Goal: Transaction & Acquisition: Purchase product/service

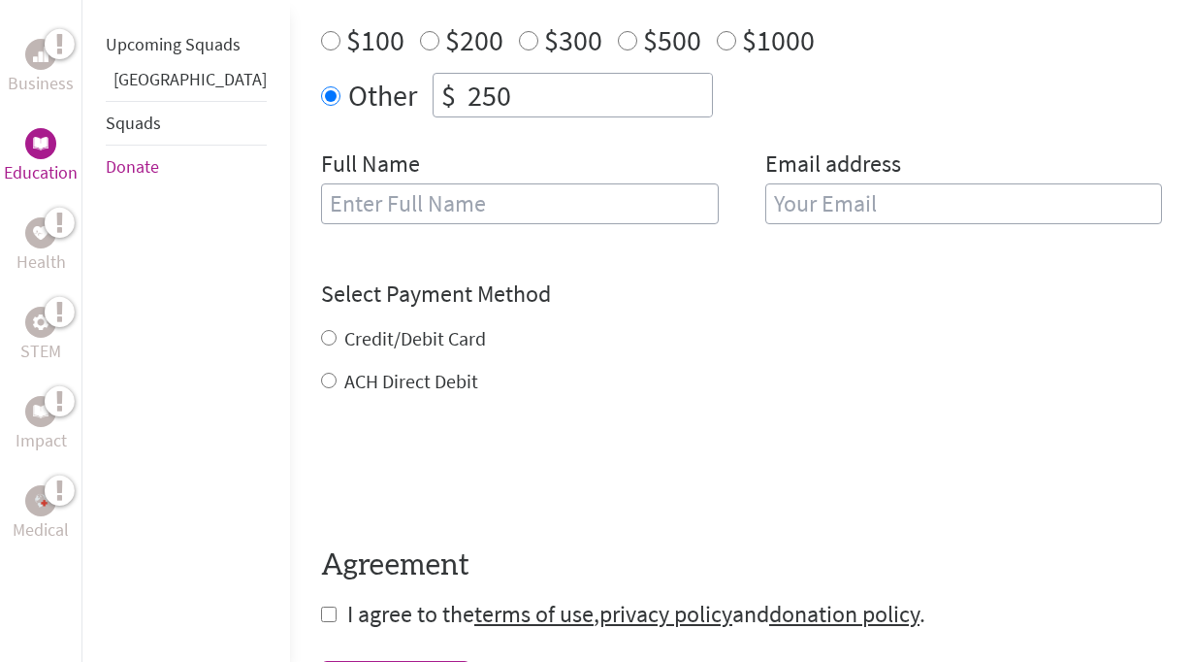
scroll to position [802, 0]
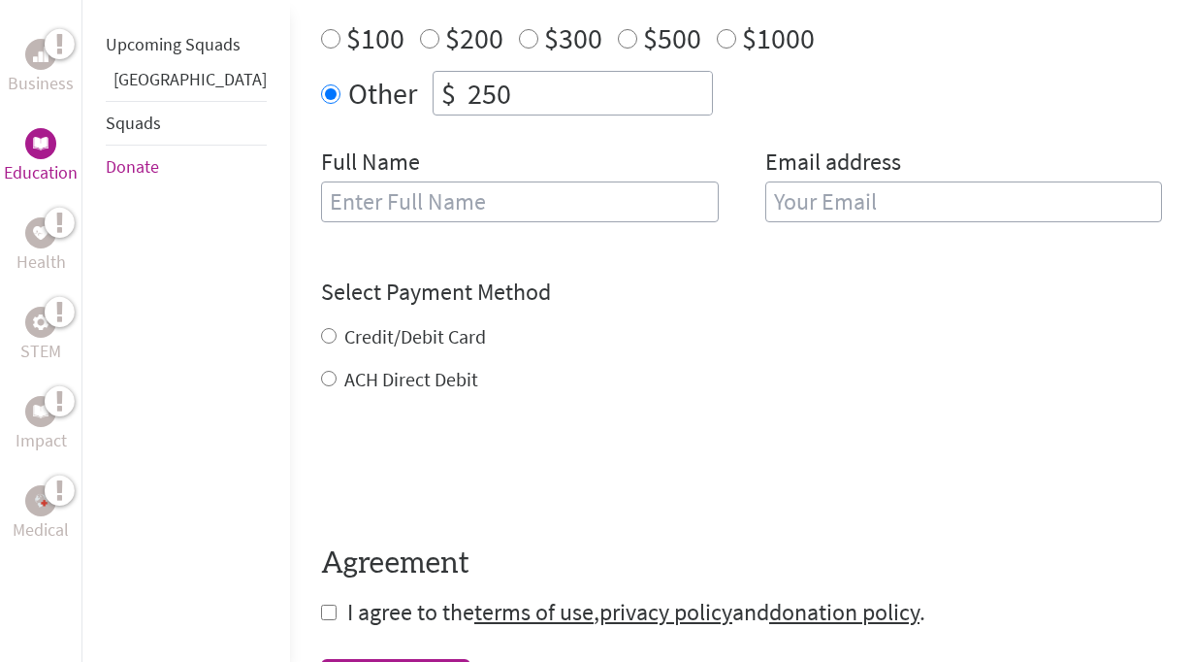
click at [375, 222] on input "text" at bounding box center [520, 201] width 398 height 41
type input "[PERSON_NAME]"
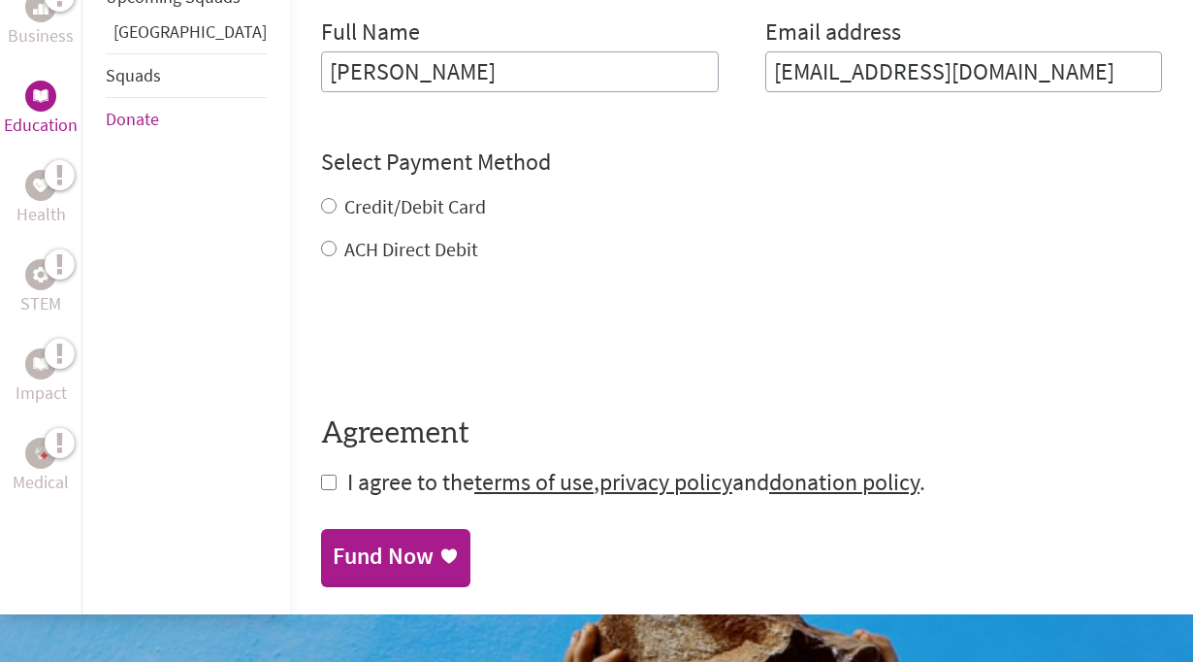
scroll to position [933, 0]
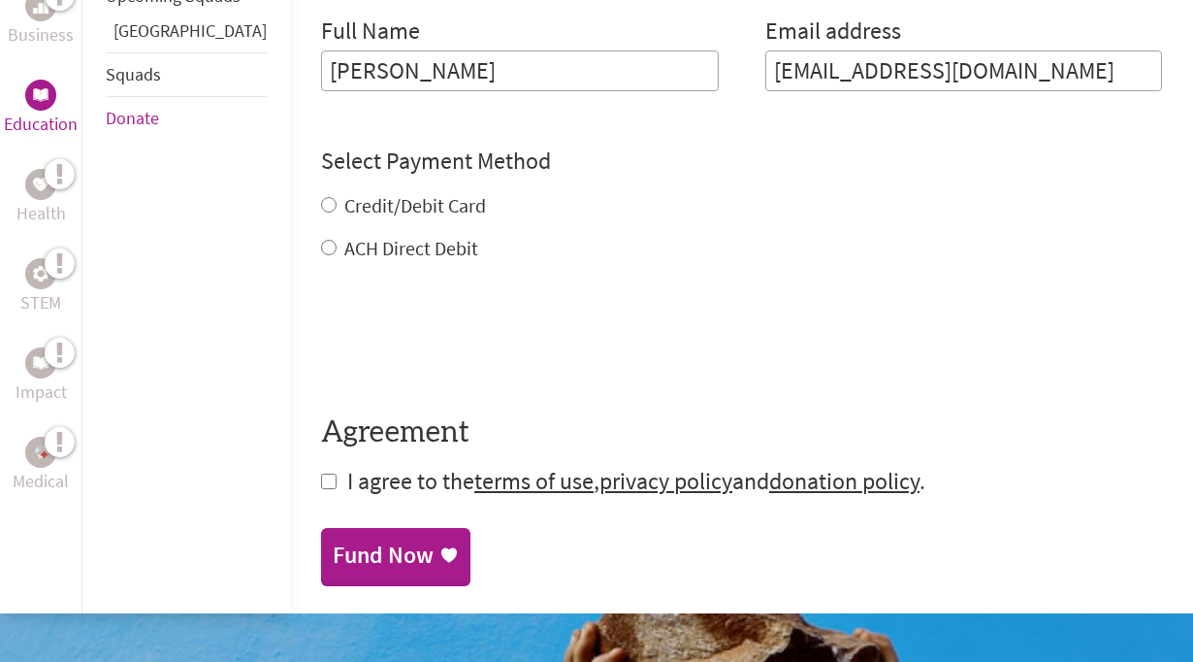
type input "[EMAIL_ADDRESS][DOMAIN_NAME]"
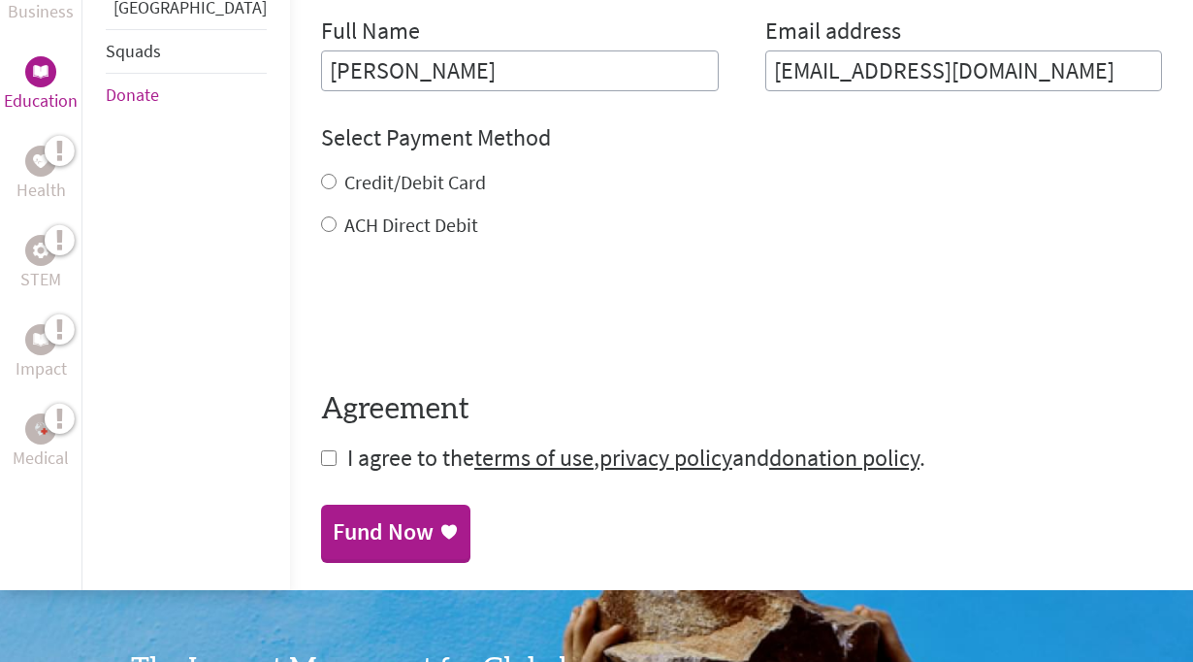
click at [321, 239] on div "Credit/Debit Card ACH Direct Debit" at bounding box center [741, 204] width 841 height 70
click at [321, 189] on input "Credit/Debit Card" at bounding box center [329, 182] width 16 height 16
radio input "true"
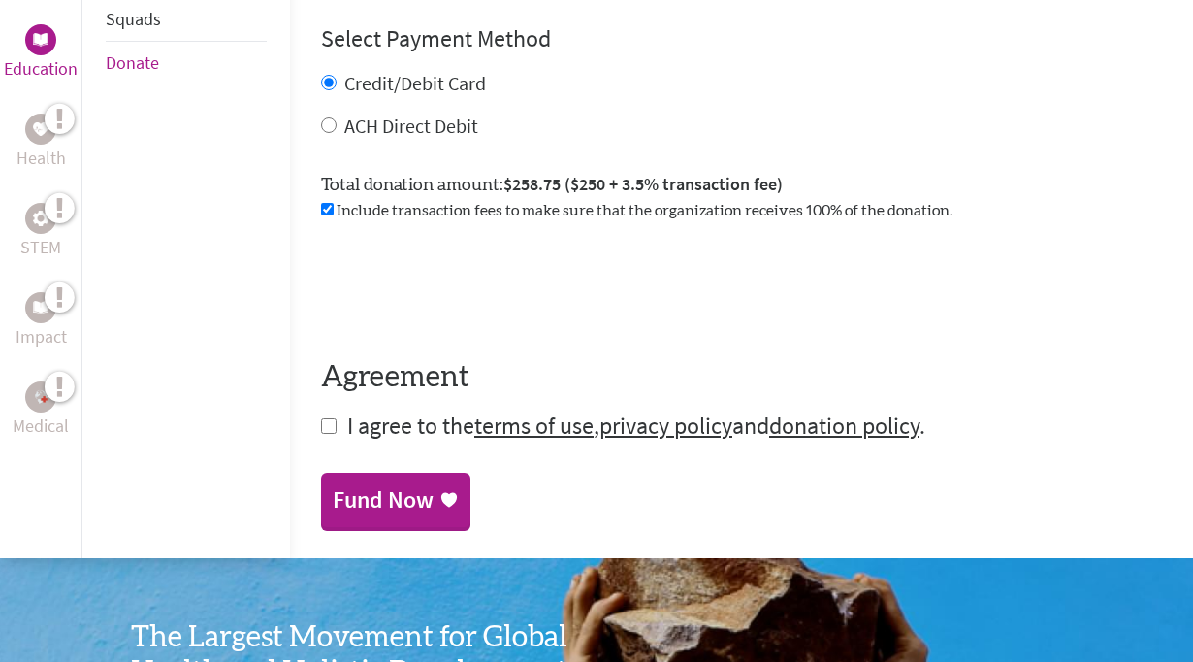
scroll to position [1033, 0]
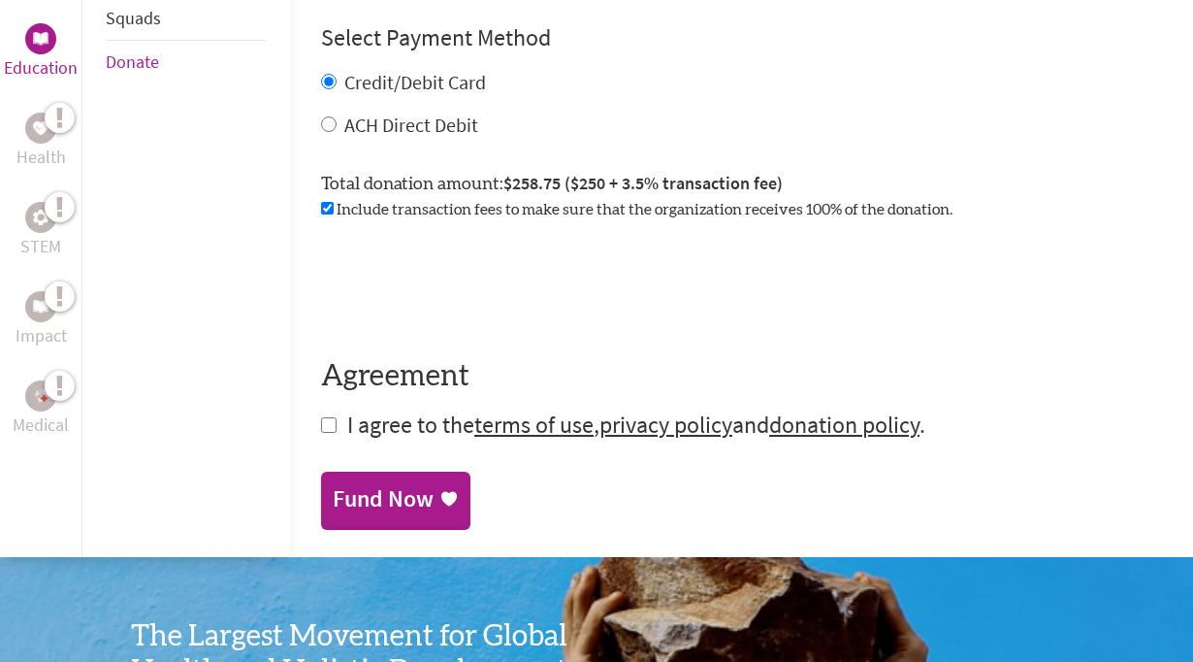
click at [321, 214] on input "checkbox" at bounding box center [327, 208] width 13 height 13
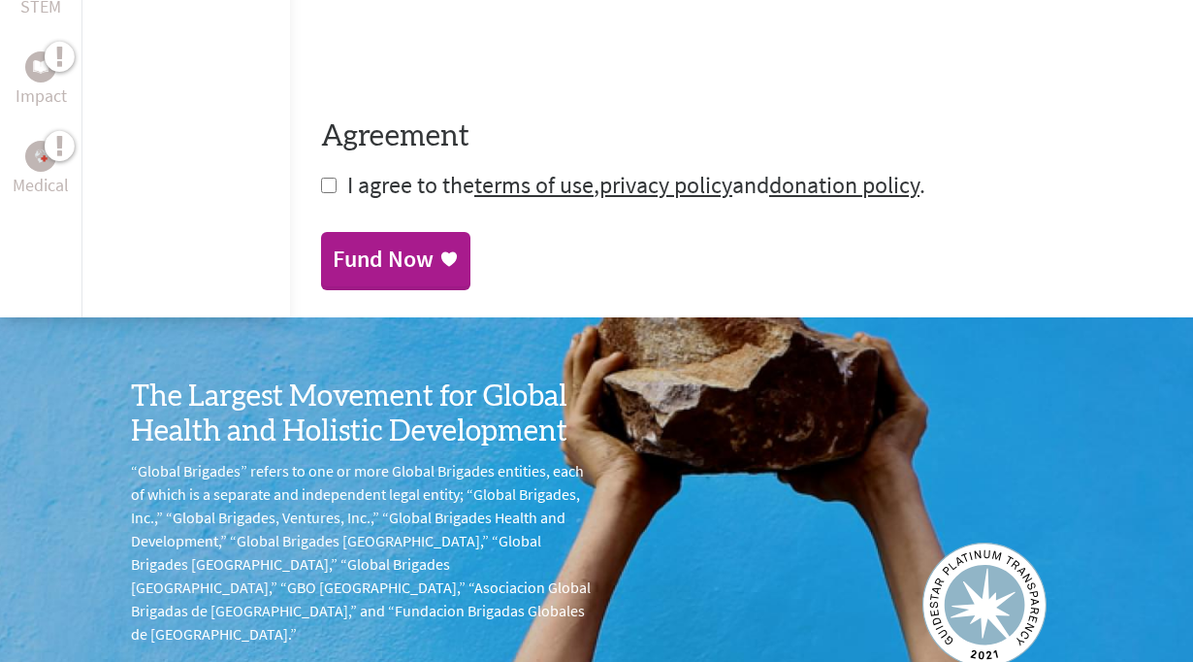
scroll to position [1275, 0]
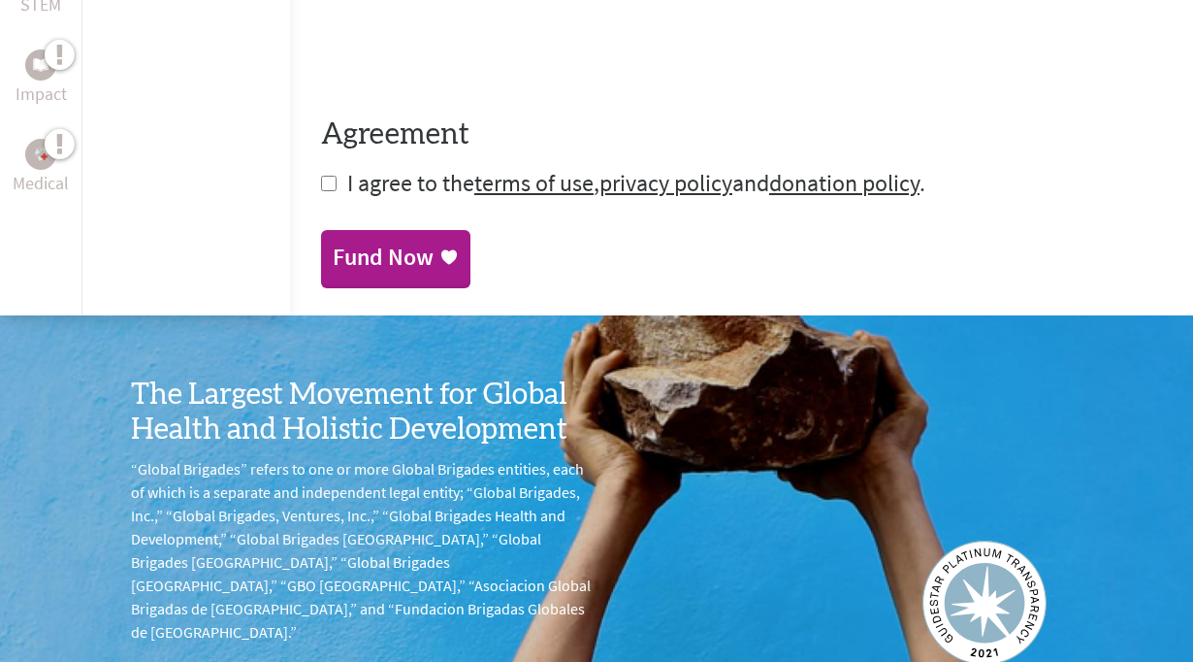
click at [321, 191] on input "checkbox" at bounding box center [329, 184] width 16 height 16
checkbox input "true"
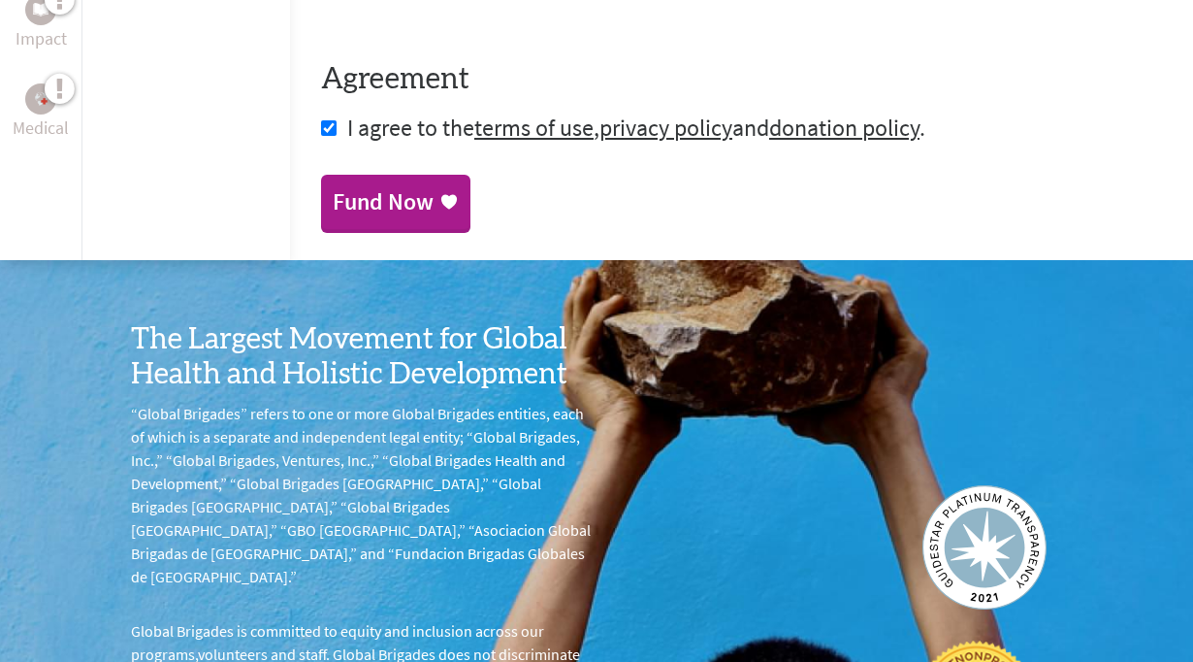
scroll to position [1370, 0]
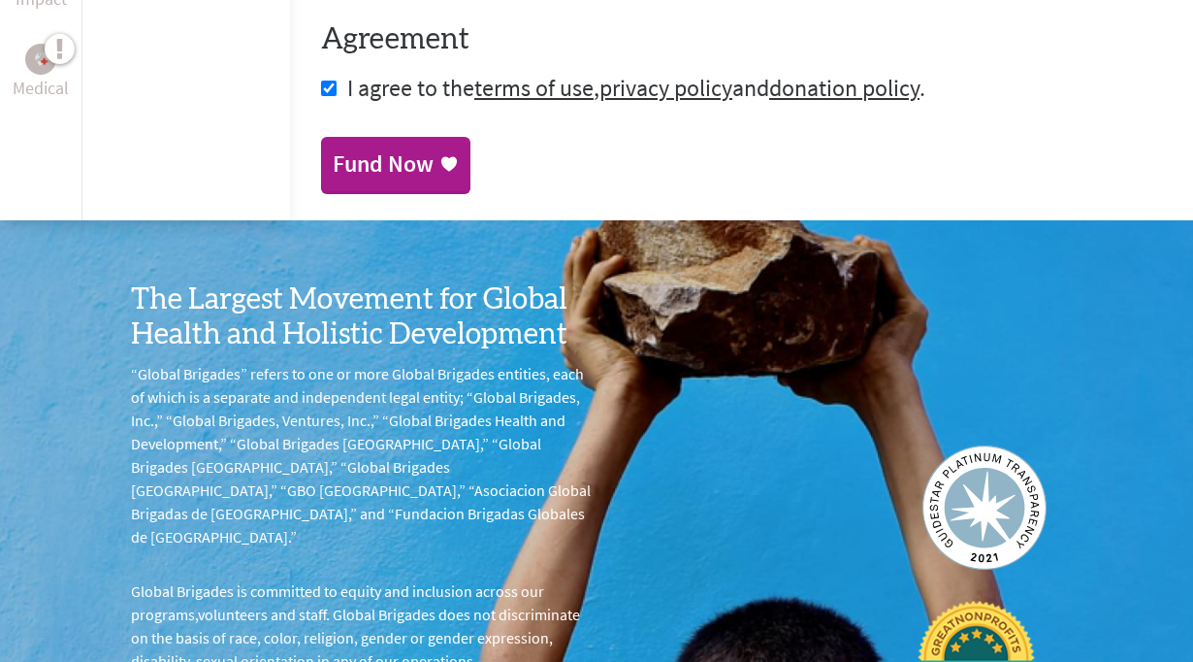
click at [351, 191] on link "Fund Now" at bounding box center [395, 164] width 149 height 54
